Goal: Check status: Check status

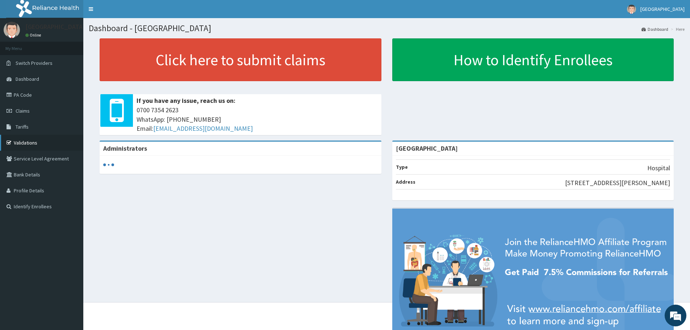
click at [27, 143] on link "Validations" at bounding box center [41, 143] width 83 height 16
click at [25, 142] on link "Validations" at bounding box center [41, 143] width 83 height 16
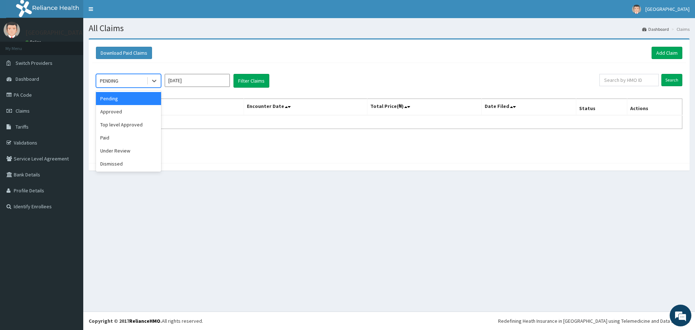
click at [123, 138] on div "Paid" at bounding box center [128, 137] width 65 height 13
click at [216, 79] on input "Sep 2025" at bounding box center [197, 80] width 65 height 13
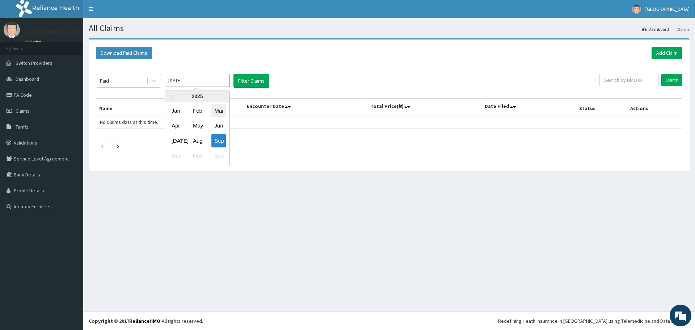
click at [221, 106] on div "Mar" at bounding box center [218, 110] width 14 height 13
click at [257, 81] on button "Filter Claims" at bounding box center [252, 81] width 36 height 14
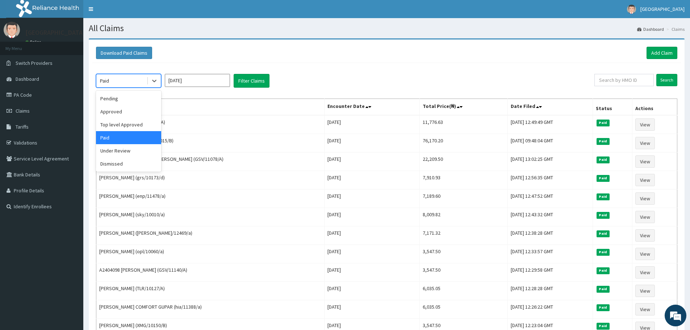
click at [202, 79] on input "Mar 2025" at bounding box center [197, 80] width 65 height 13
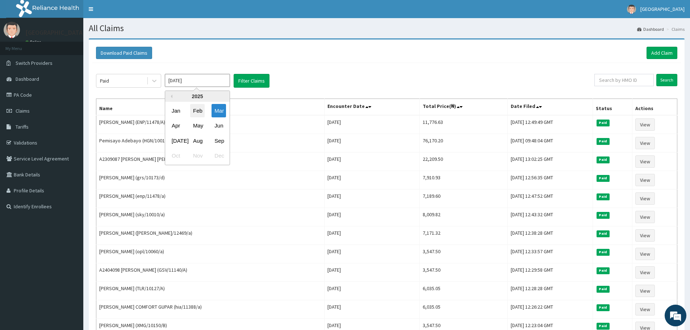
click at [203, 113] on div "Feb" at bounding box center [197, 110] width 14 height 13
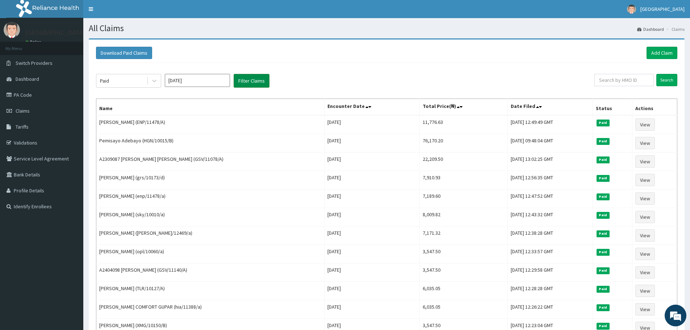
click at [246, 81] on button "Filter Claims" at bounding box center [252, 81] width 36 height 14
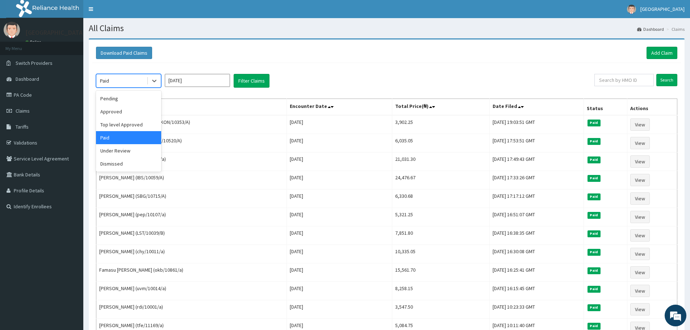
click at [193, 81] on input "Feb 2025" at bounding box center [197, 80] width 65 height 13
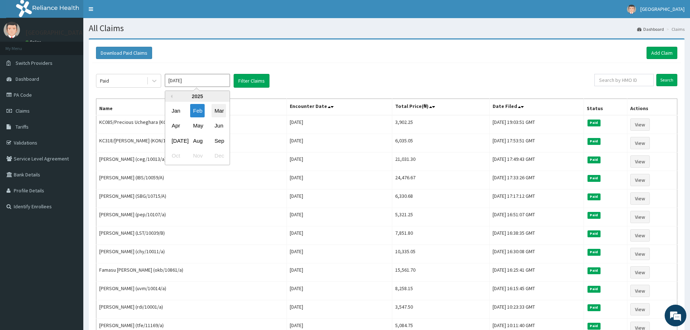
click at [221, 109] on div "Mar" at bounding box center [218, 110] width 14 height 13
click at [209, 80] on input "Mar 2025" at bounding box center [197, 80] width 65 height 13
click at [180, 125] on div "Apr" at bounding box center [176, 125] width 14 height 13
type input "Apr 2025"
click at [251, 78] on button "Filter Claims" at bounding box center [252, 81] width 36 height 14
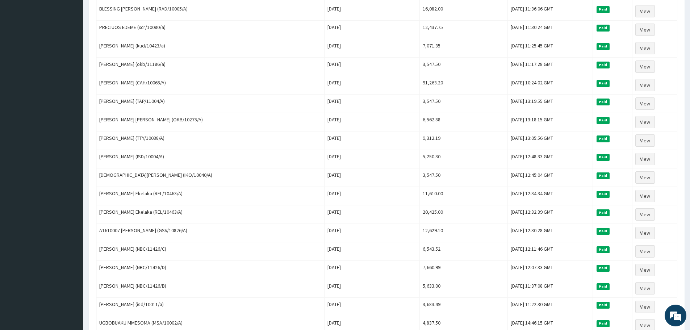
scroll to position [475, 0]
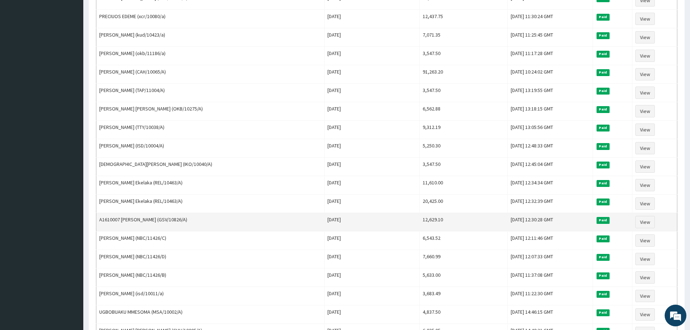
drag, startPoint x: 215, startPoint y: 221, endPoint x: 119, endPoint y: 220, distance: 95.6
click at [119, 220] on td "A1610007 ANAEDEVHA ODOGHENALINO CHRISTOPHER (GSV/10826/A)" at bounding box center [210, 222] width 228 height 18
copy td "ANAEDEVHA ODOGHENALINO CHRISTOPHER"
